Goal: Transaction & Acquisition: Purchase product/service

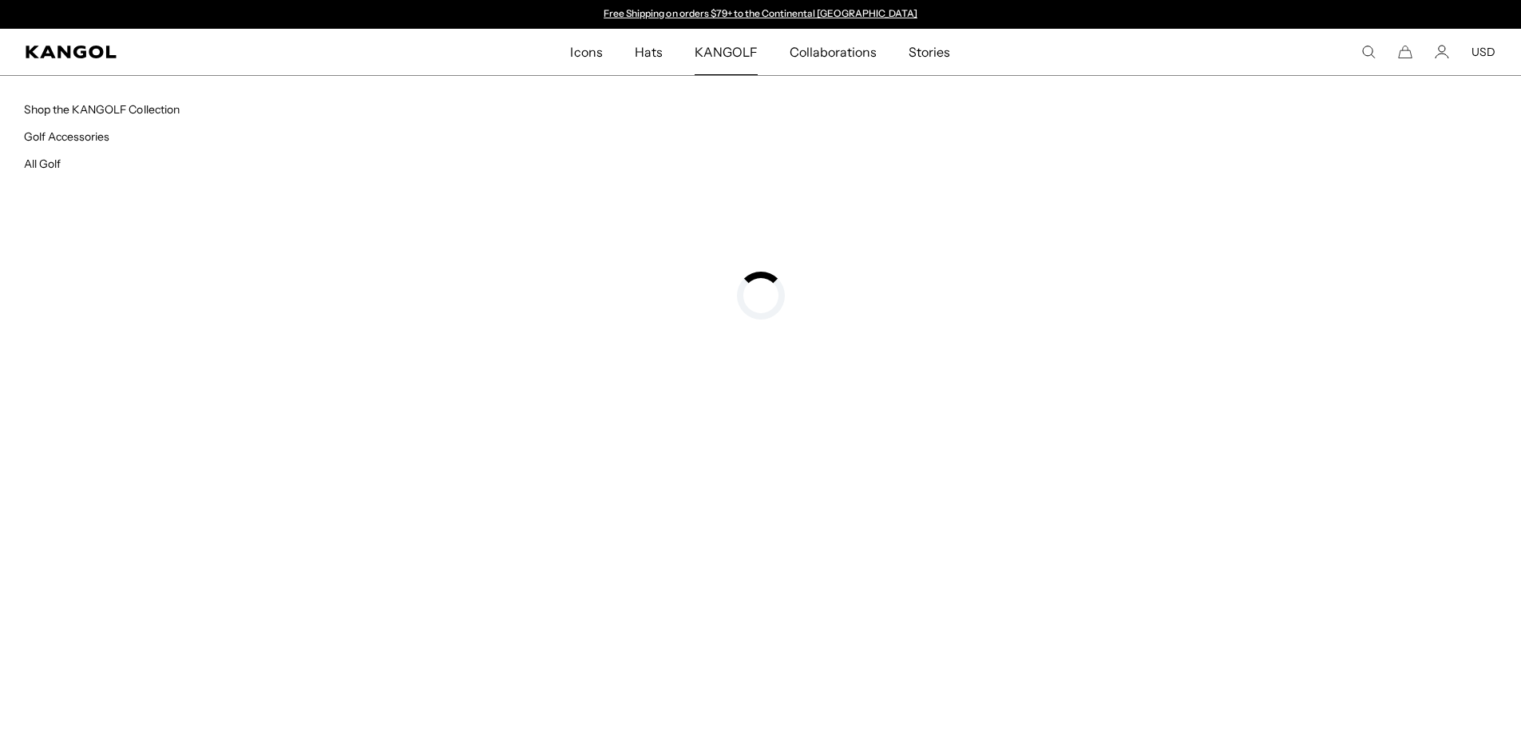
click at [743, 56] on span "KANGOLF" at bounding box center [726, 52] width 63 height 46
